Goal: Transaction & Acquisition: Download file/media

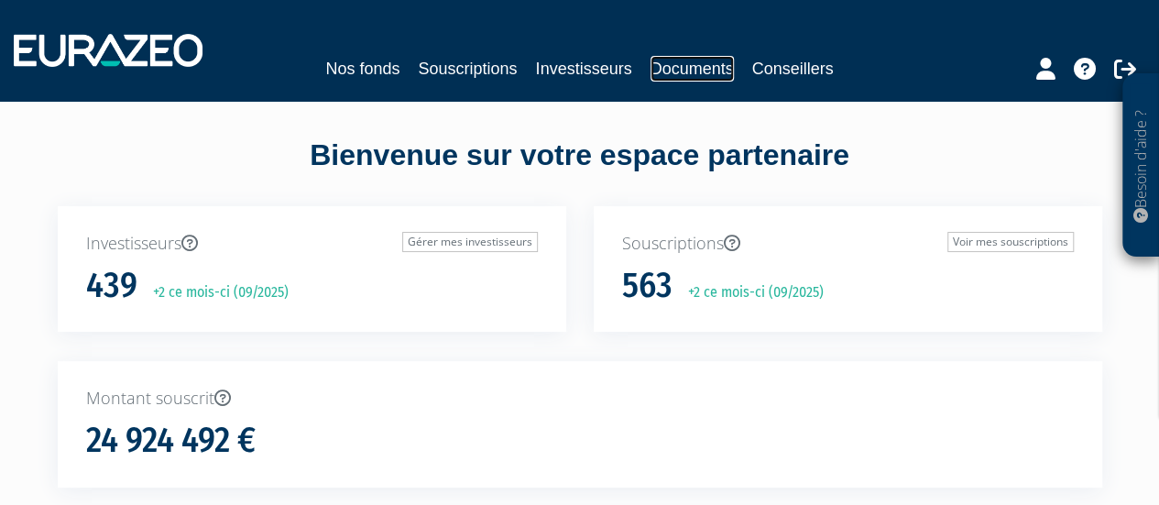
click at [698, 66] on link "Documents" at bounding box center [691, 69] width 83 height 26
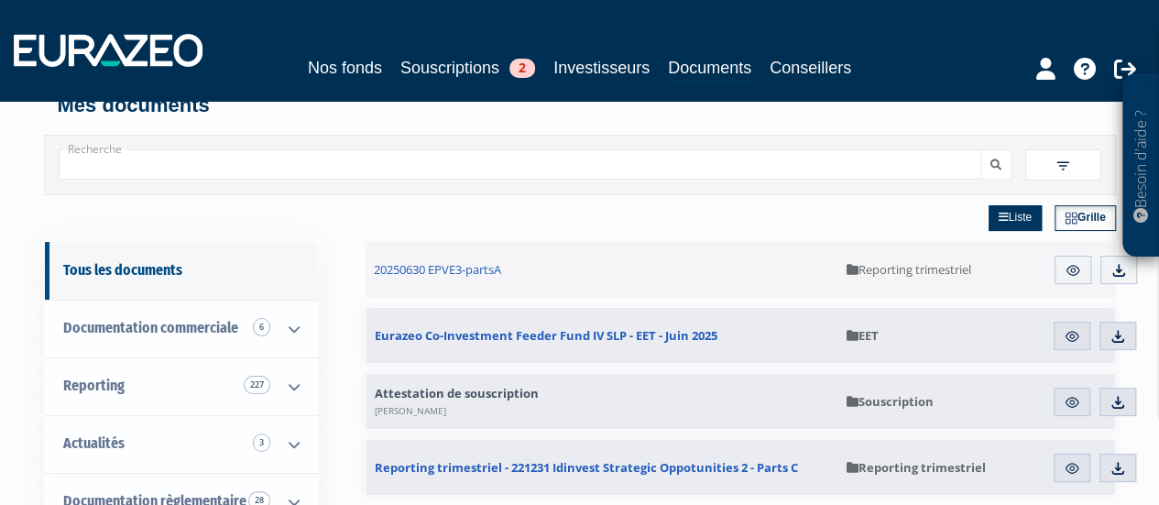
scroll to position [92, 0]
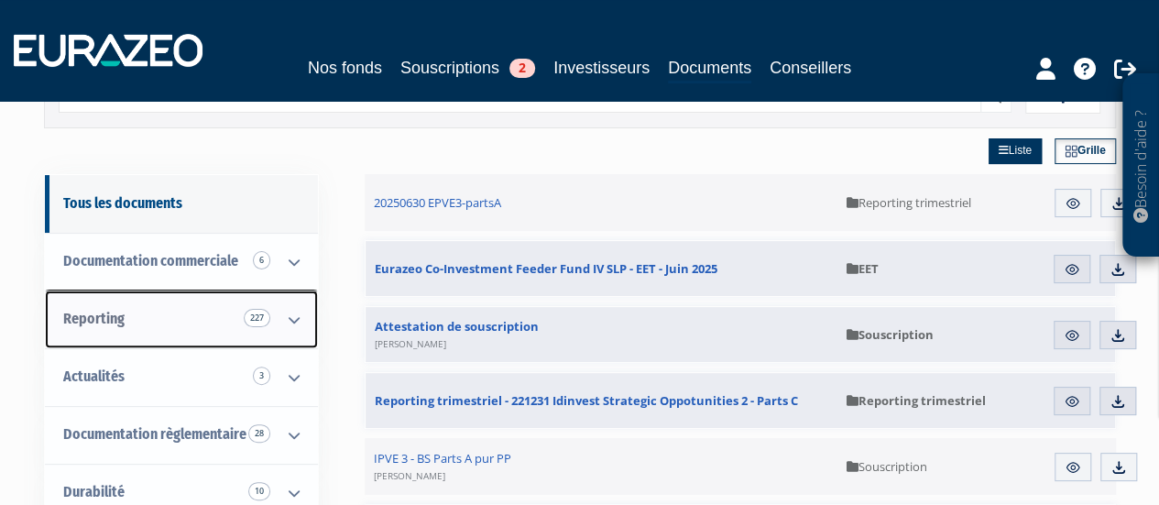
click at [289, 319] on icon at bounding box center [294, 319] width 48 height 57
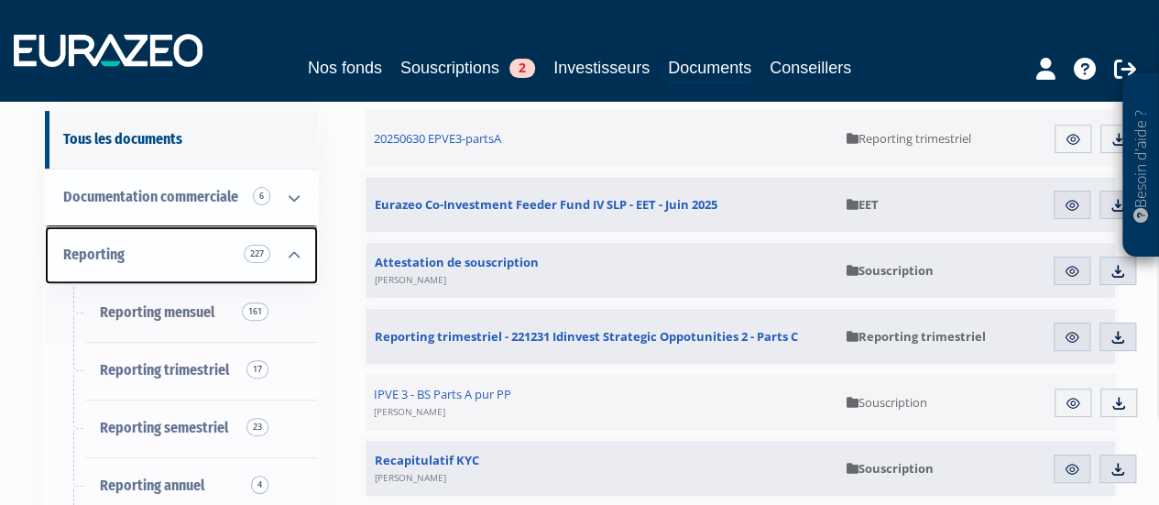
scroll to position [183, 0]
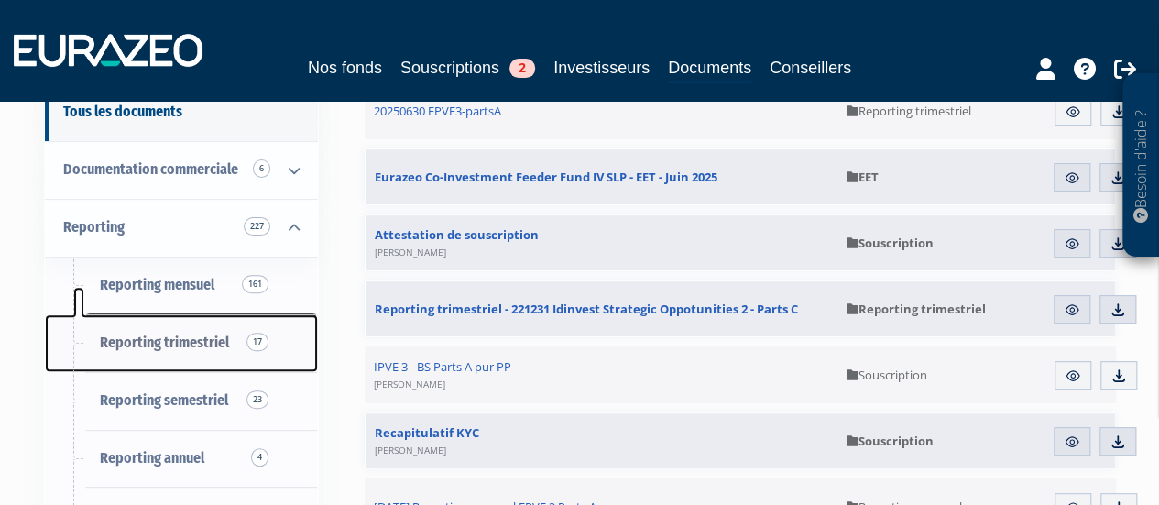
click at [236, 336] on link "Reporting trimestriel 17" at bounding box center [181, 343] width 273 height 58
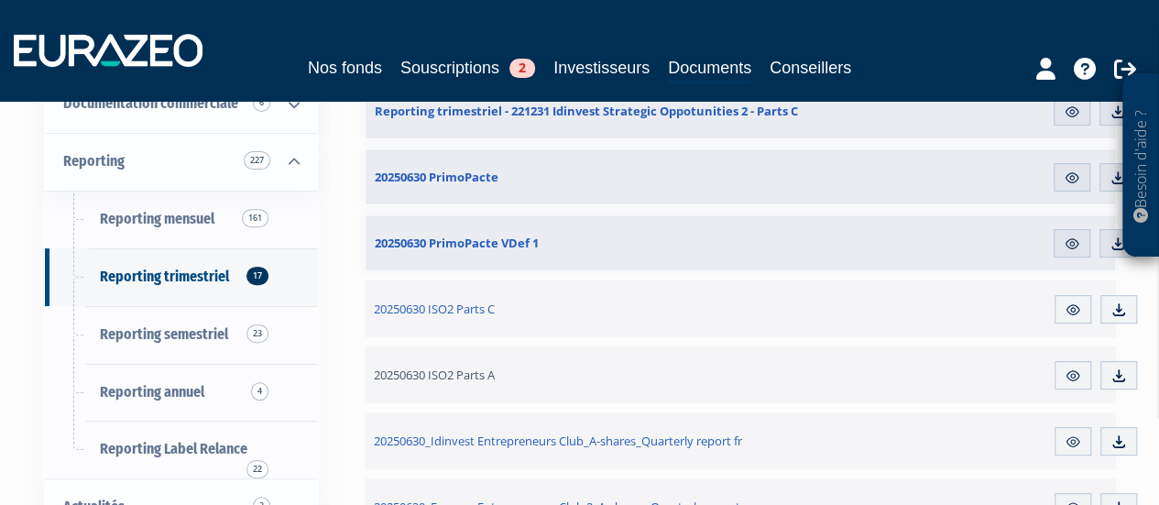
scroll to position [275, 0]
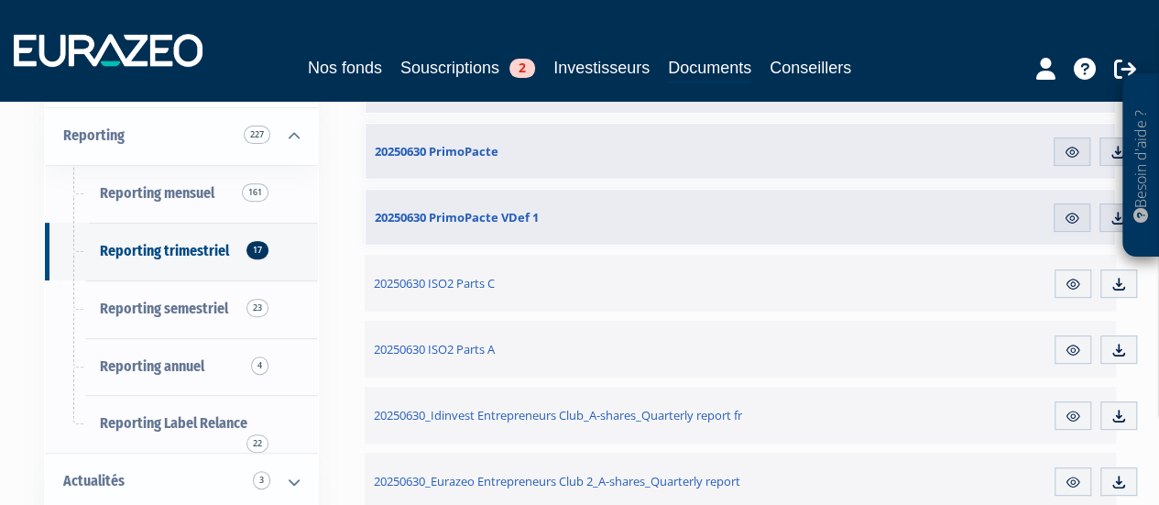
click at [1140, 349] on div "Aperçu Télécharger" at bounding box center [1095, 349] width 101 height 57
click at [1120, 349] on img at bounding box center [1118, 350] width 16 height 16
